Goal: Information Seeking & Learning: Check status

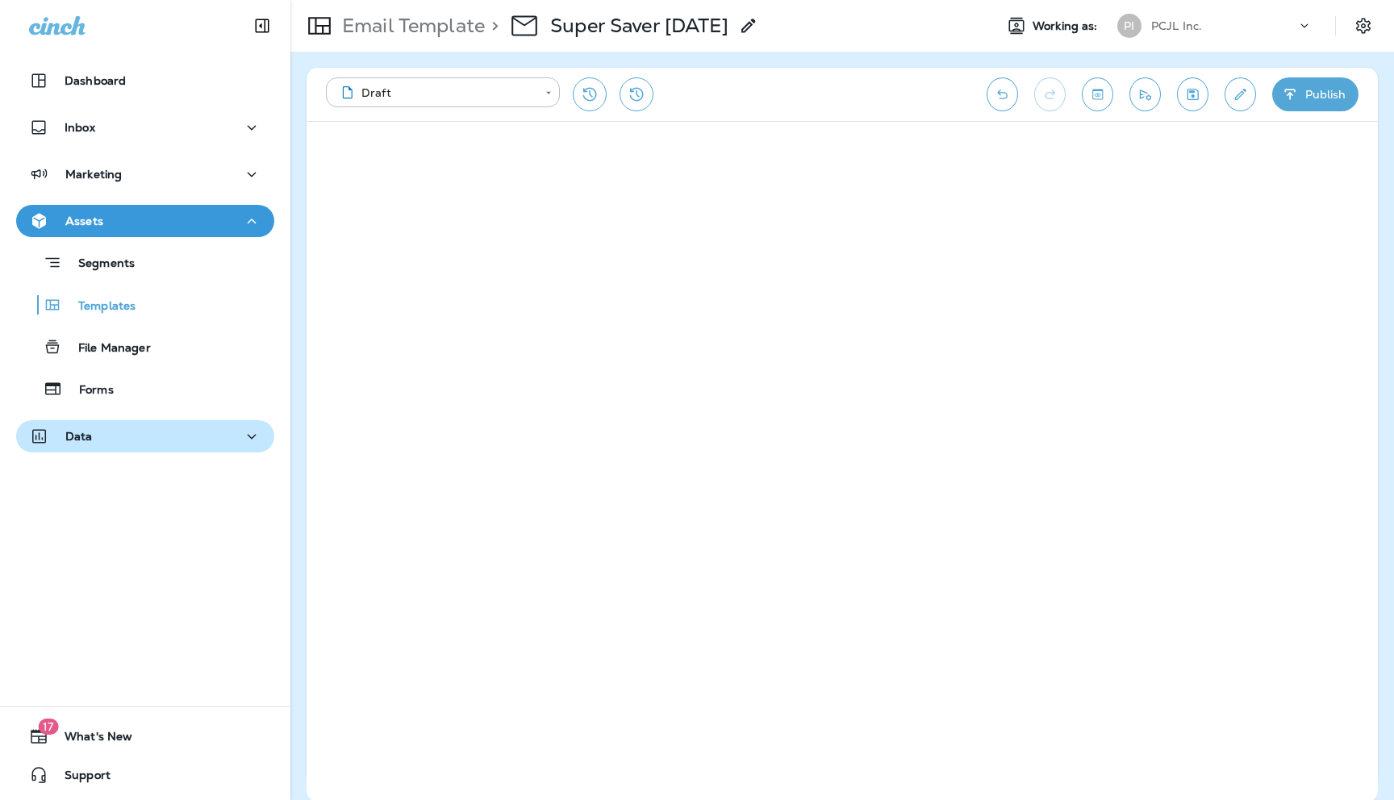
click at [146, 435] on div "Data" at bounding box center [145, 437] width 232 height 20
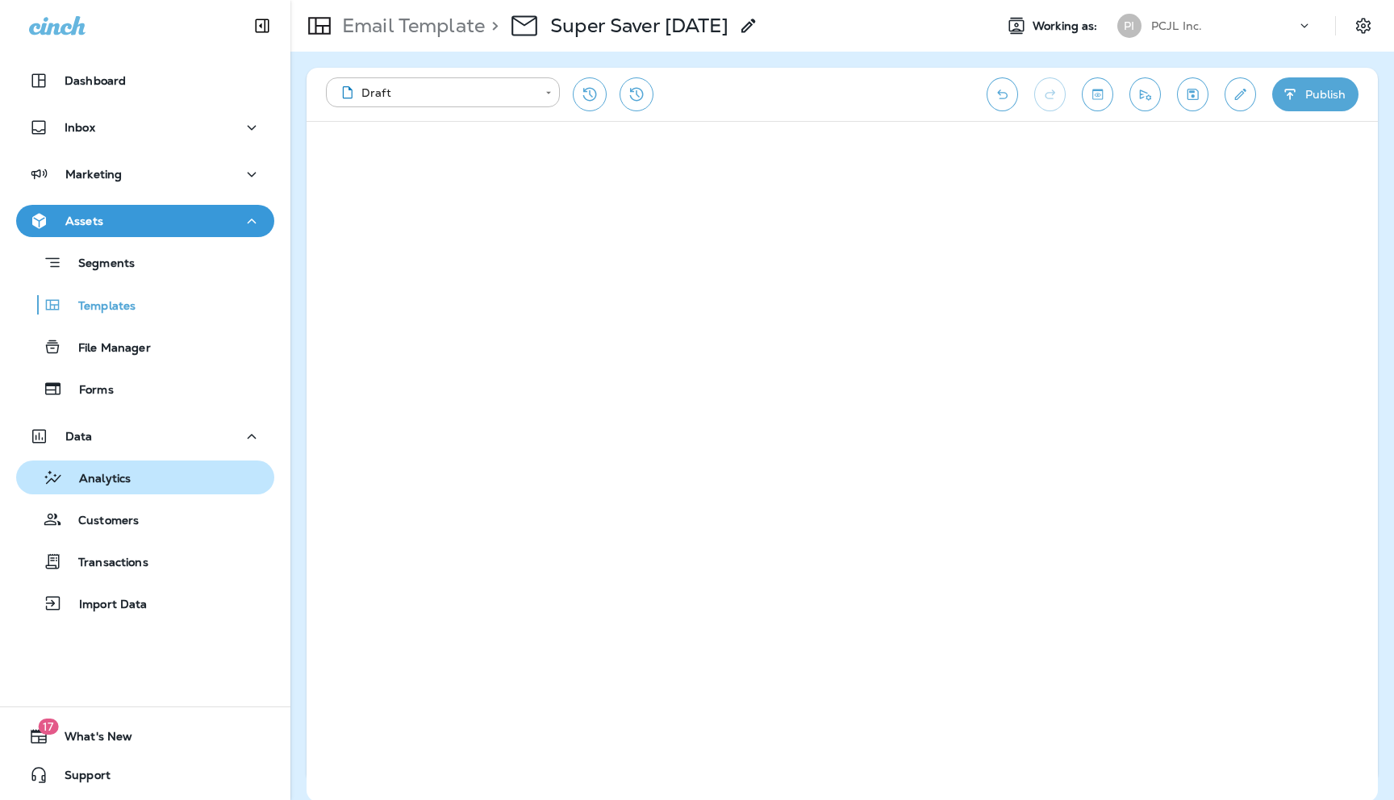
click at [115, 483] on p "Analytics" at bounding box center [97, 479] width 68 height 15
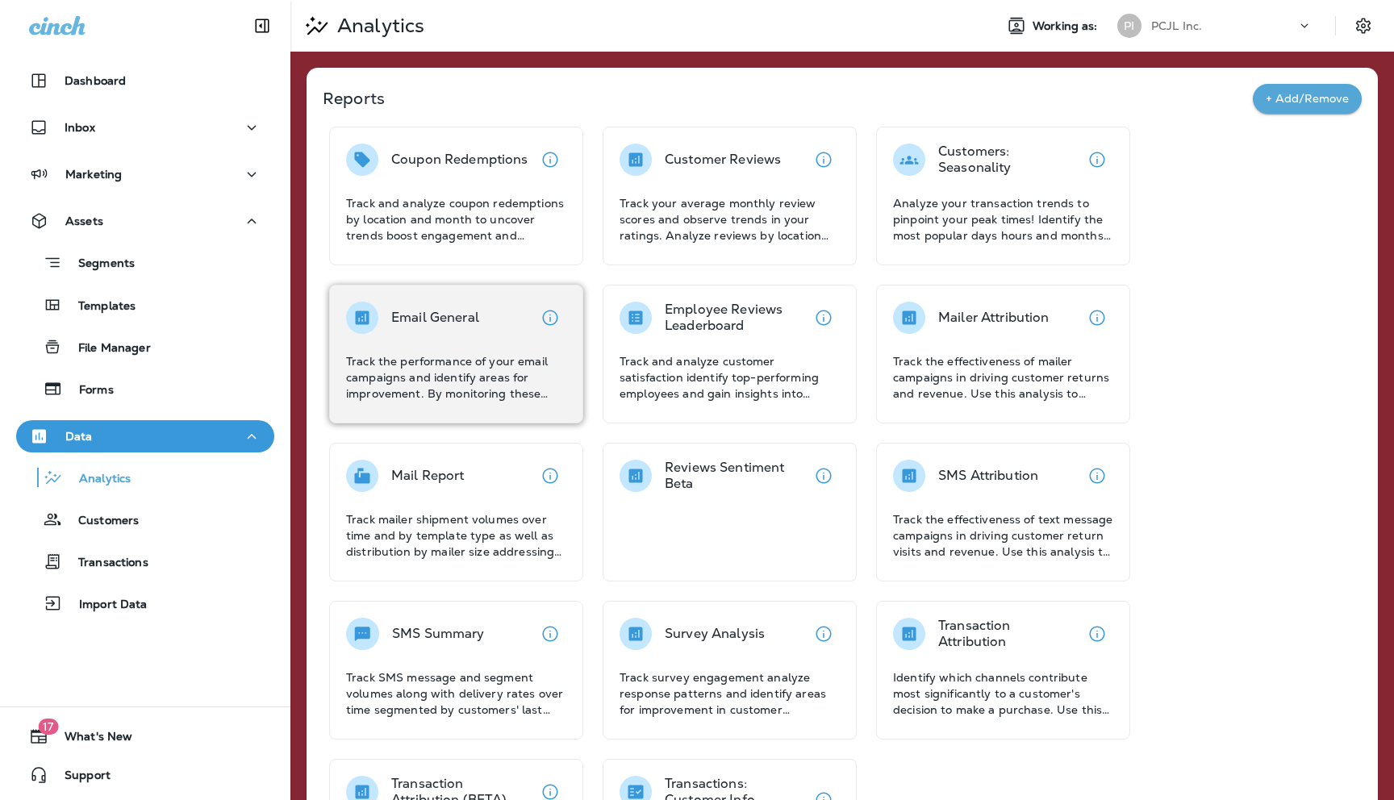
click at [474, 336] on div "Email General Track the performance of your email campaigns and identify areas …" at bounding box center [456, 352] width 220 height 100
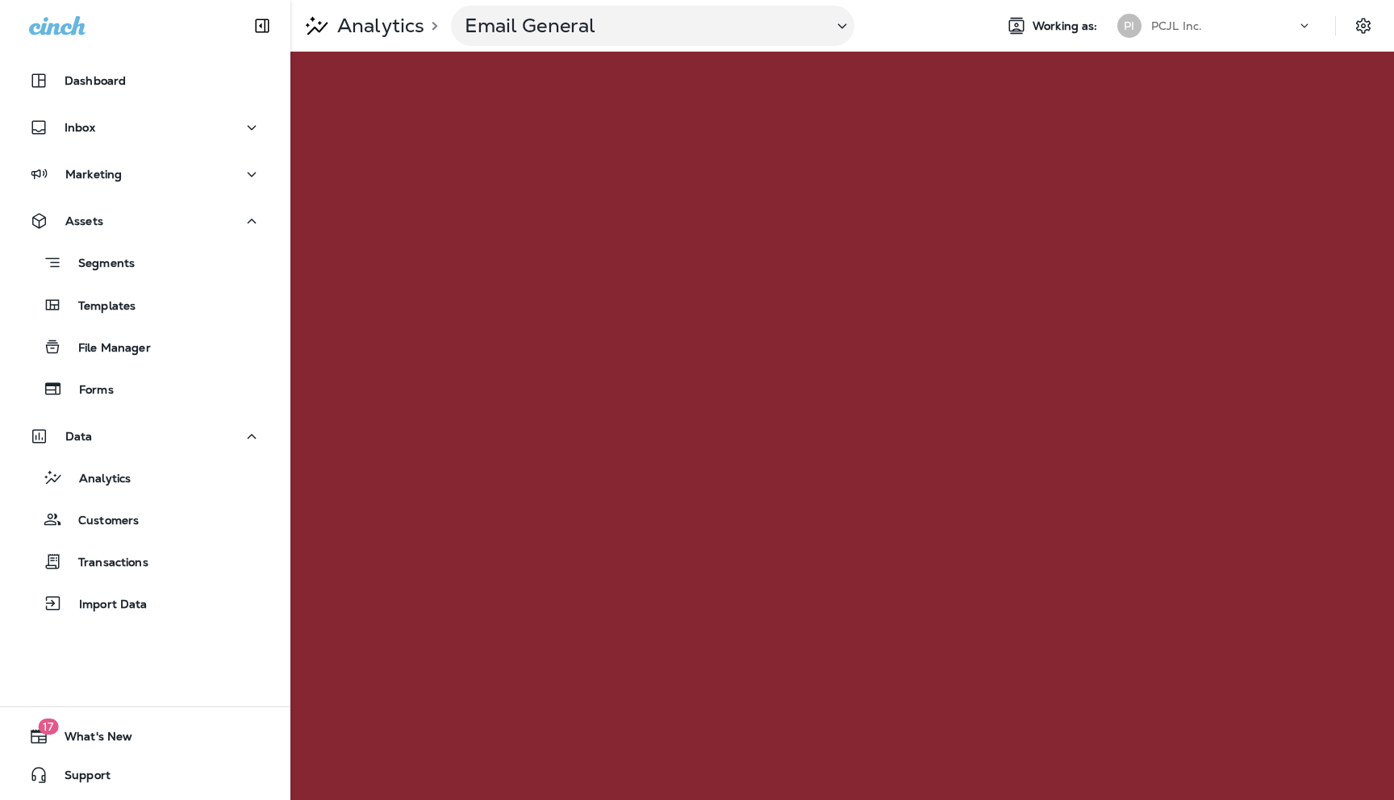
click at [1311, 25] on icon at bounding box center [1304, 26] width 16 height 16
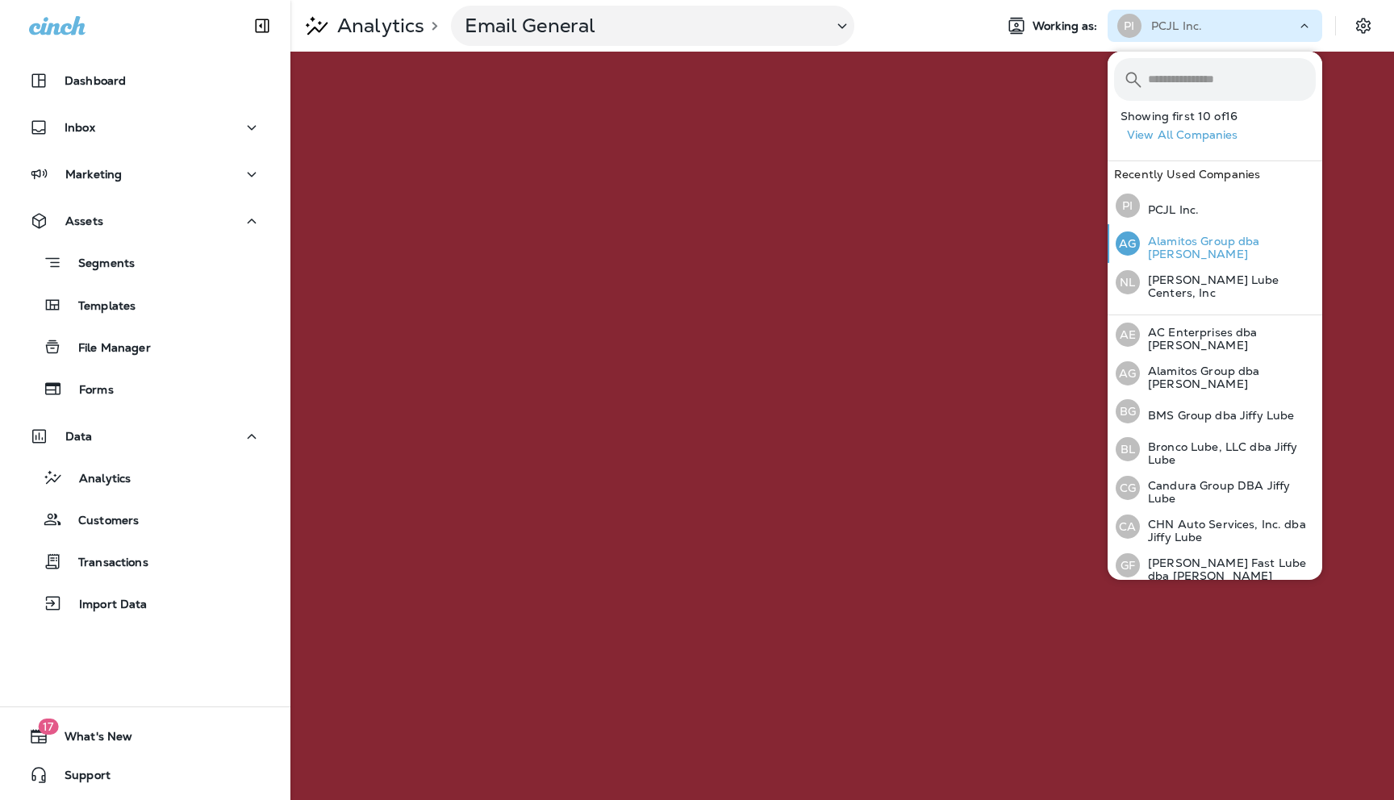
click at [1179, 248] on p "Alamitos Group dba [PERSON_NAME]" at bounding box center [1228, 248] width 176 height 26
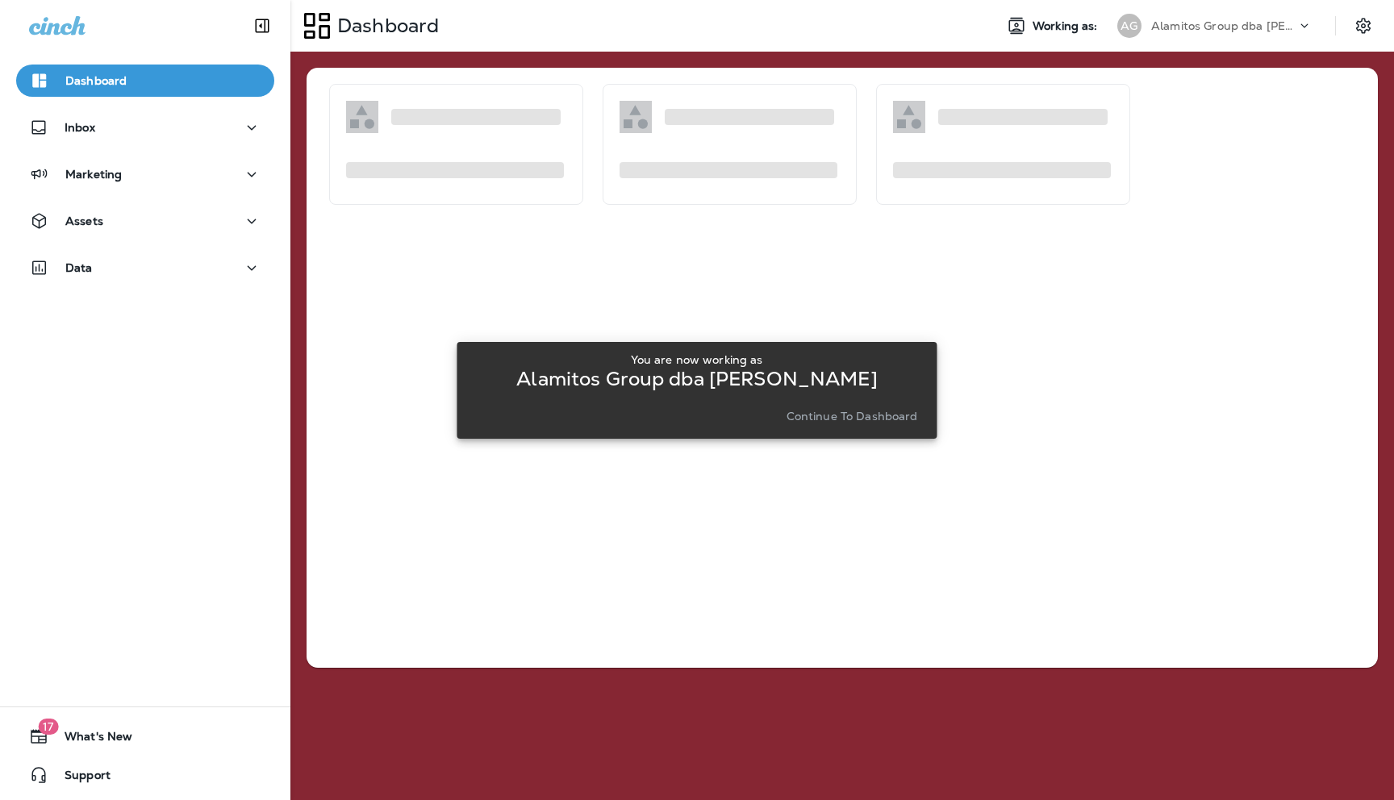
click at [847, 419] on p "Continue to Dashboard" at bounding box center [851, 416] width 131 height 13
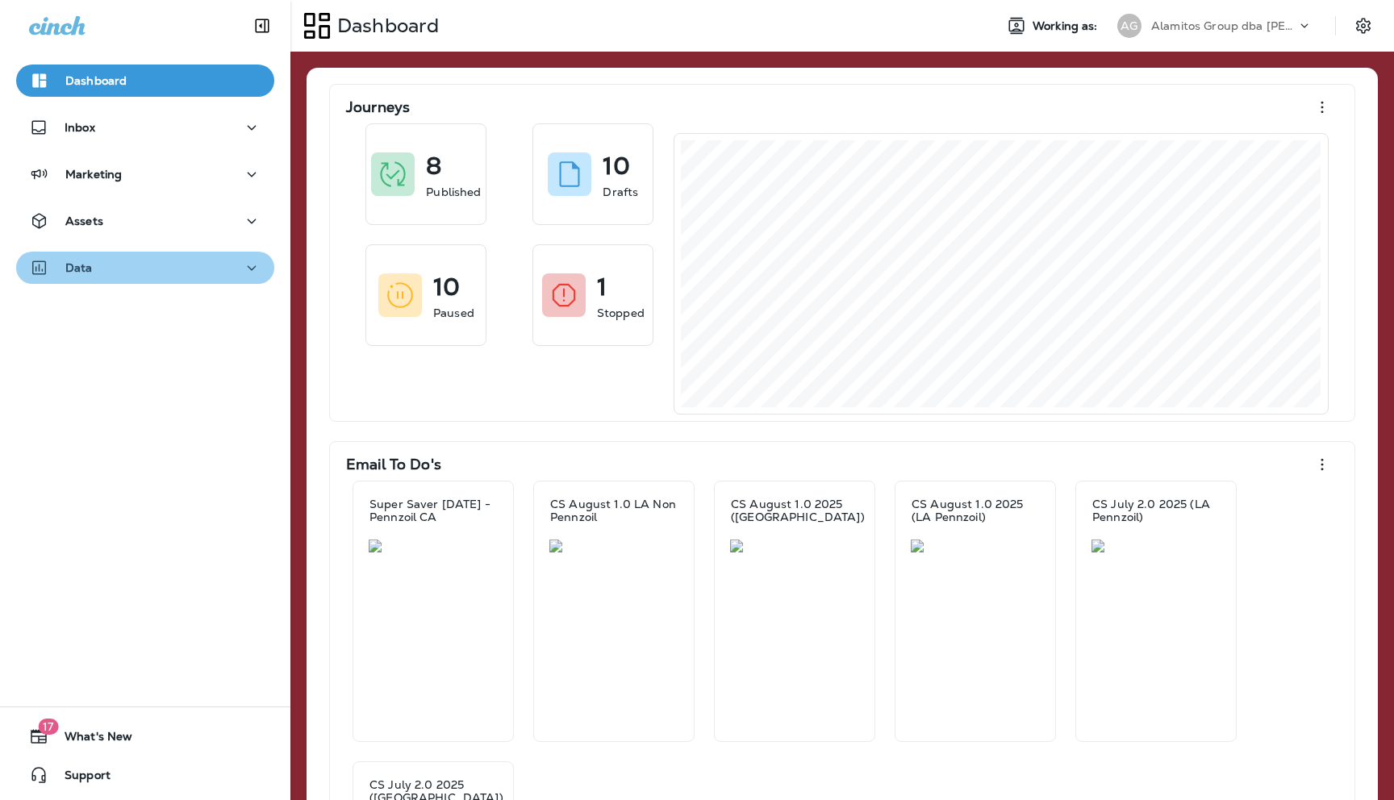
click at [178, 276] on div "Data" at bounding box center [145, 268] width 232 height 20
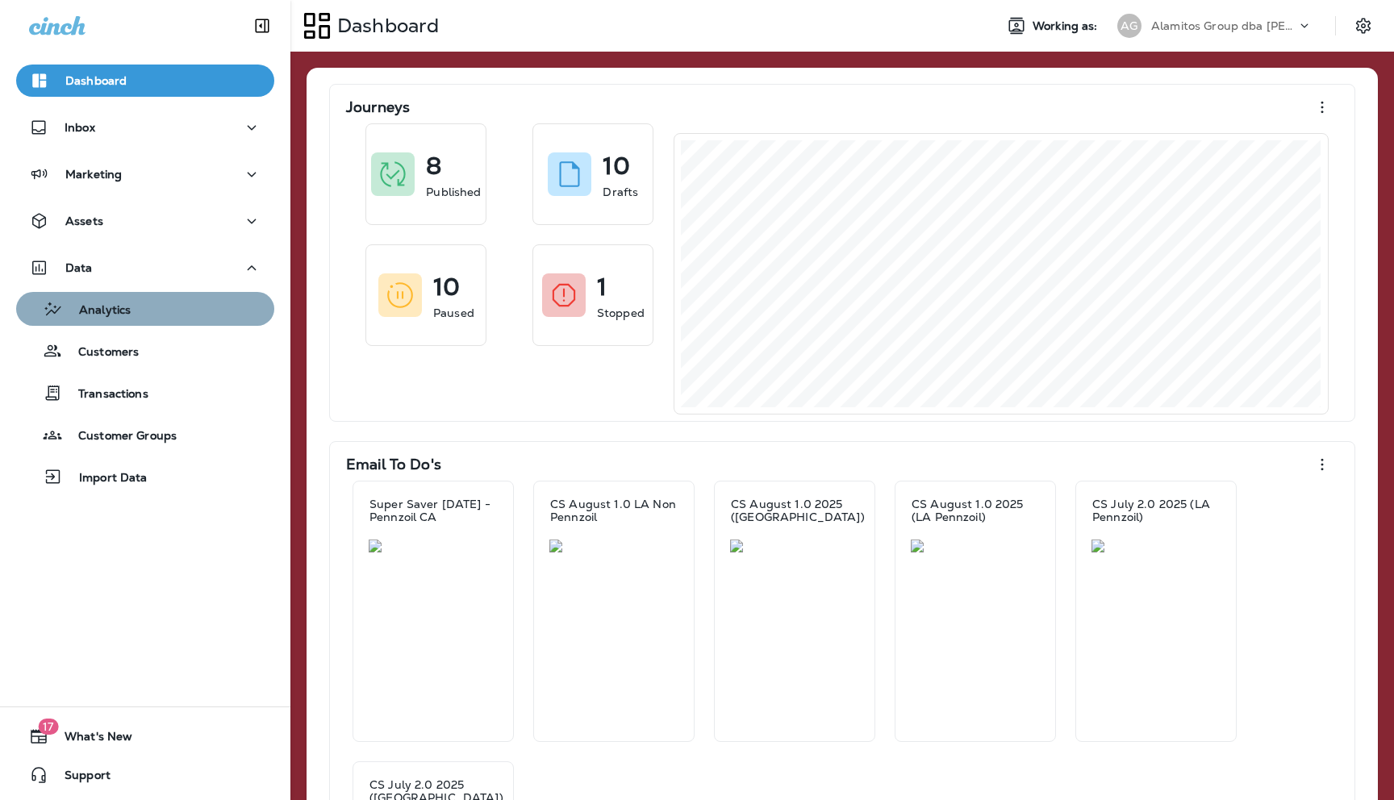
click at [144, 315] on div "Analytics" at bounding box center [145, 309] width 245 height 24
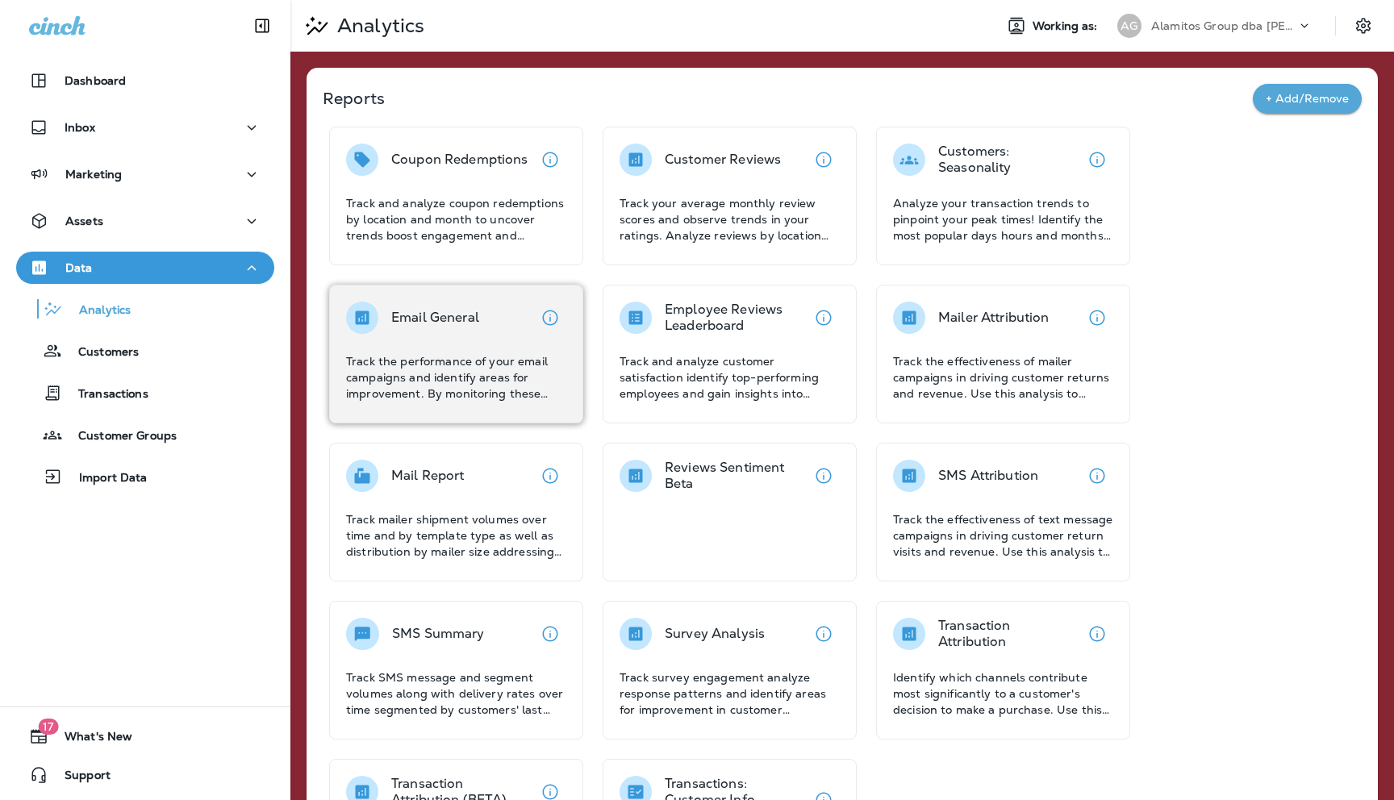
click at [429, 345] on div "Email General Track the performance of your email campaigns and identify areas …" at bounding box center [456, 352] width 220 height 100
